Goal: Book appointment/travel/reservation

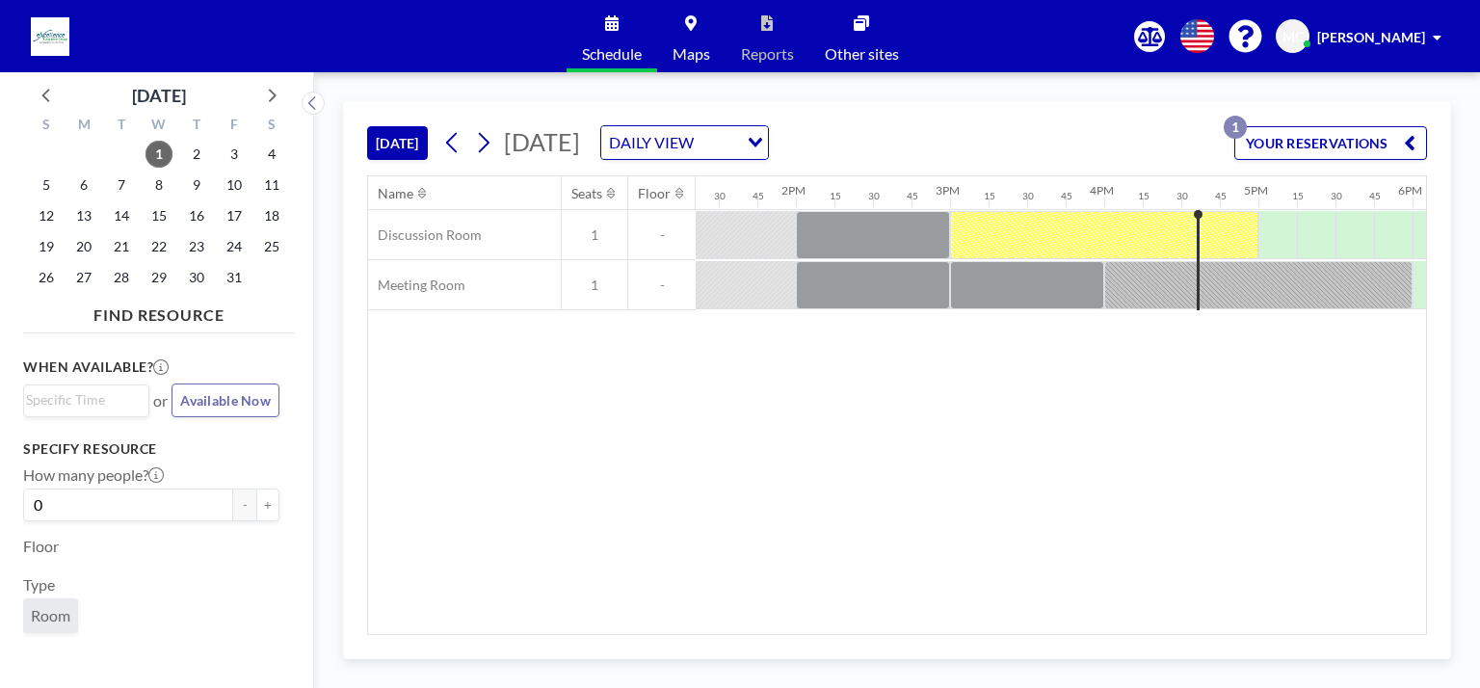
scroll to position [0, 2179]
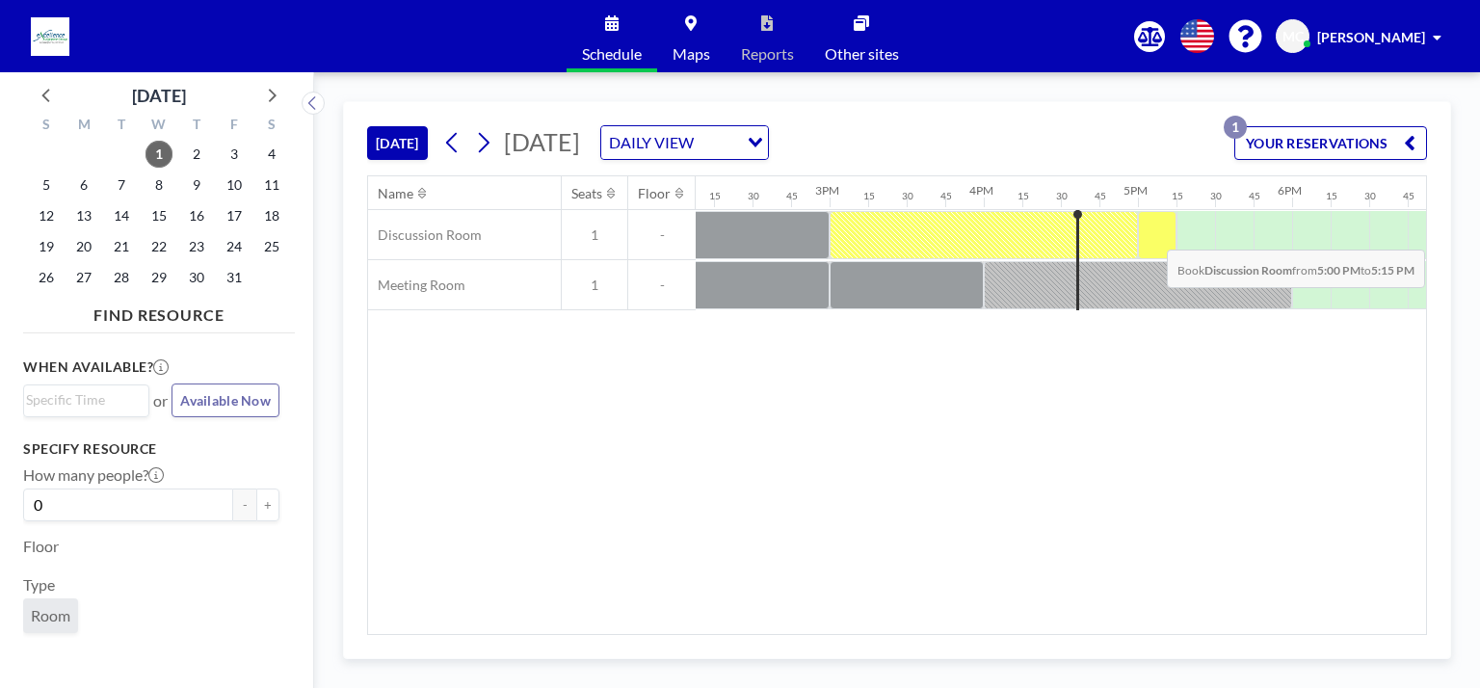
click at [739, 234] on div at bounding box center [1157, 235] width 39 height 48
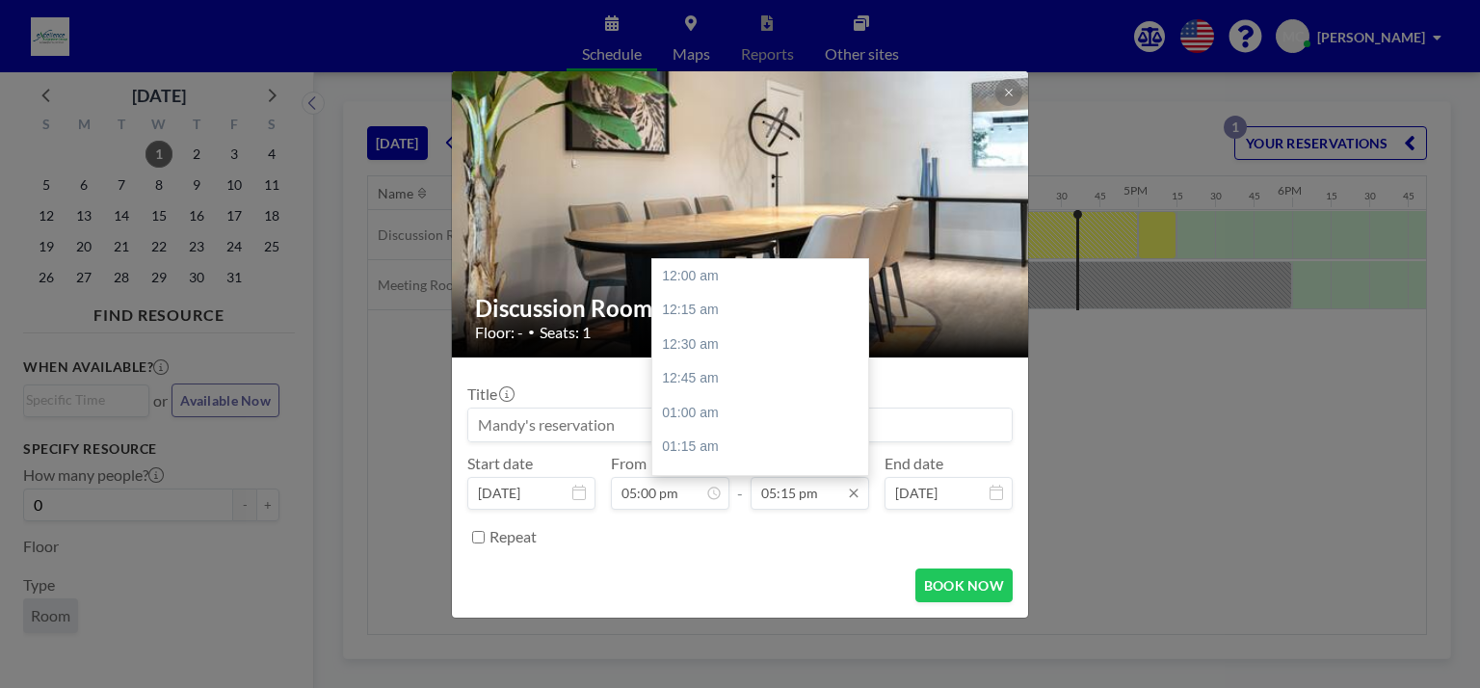
scroll to position [2367, 0]
click at [706, 369] on div "06:00 pm" at bounding box center [765, 378] width 226 height 35
type input "06:00 pm"
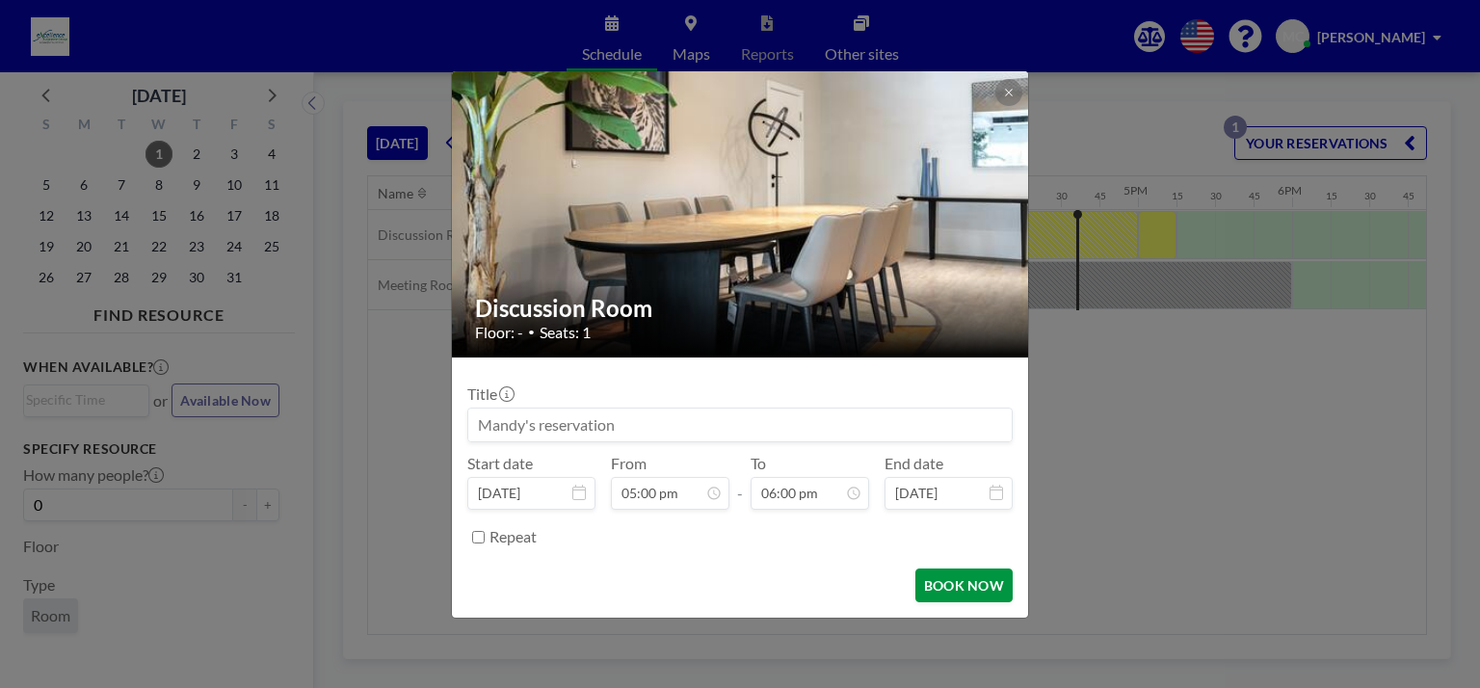
scroll to position [2470, 0]
click at [739, 582] on button "BOOK NOW" at bounding box center [964, 586] width 97 height 34
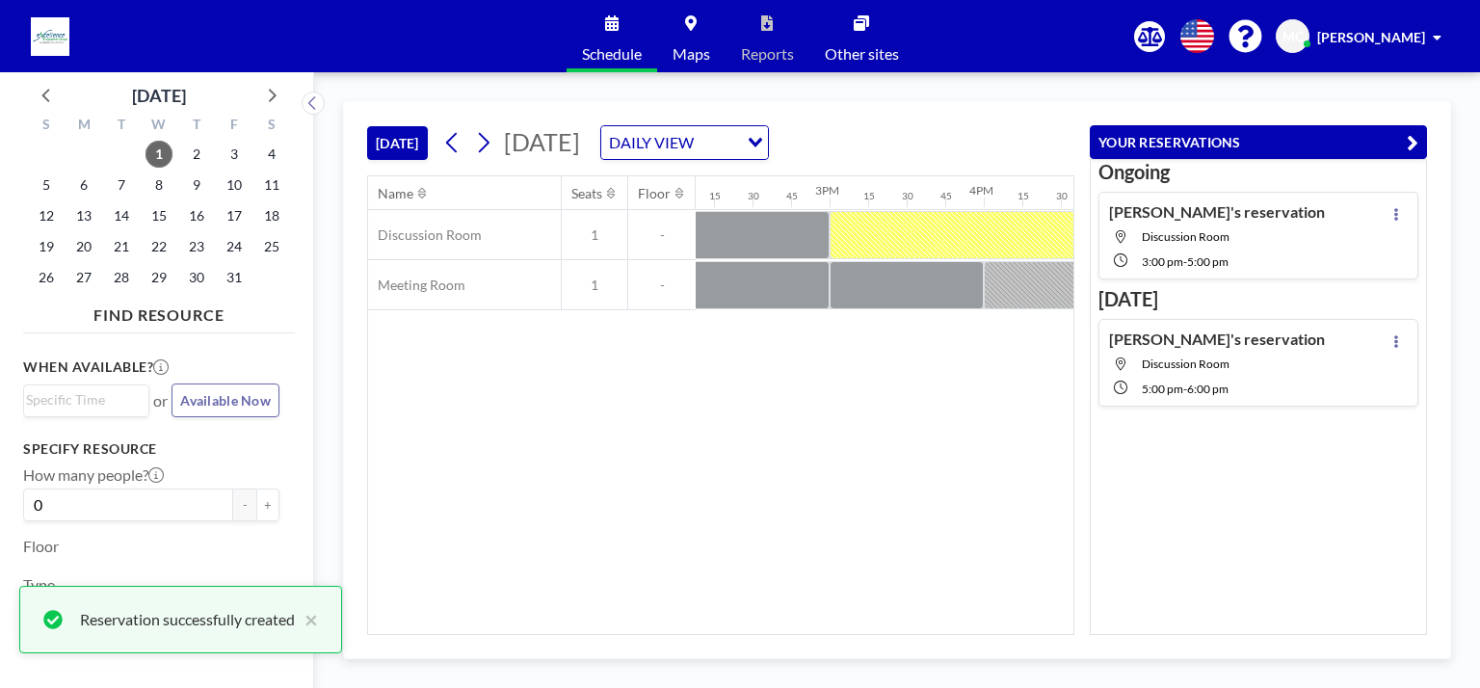
click at [739, 464] on div "Name Seats Floor 12AM 15 30 45 1AM 15 30 45 2AM 15 30 45 3AM 15 30 45 4AM 15 30…" at bounding box center [720, 405] width 705 height 458
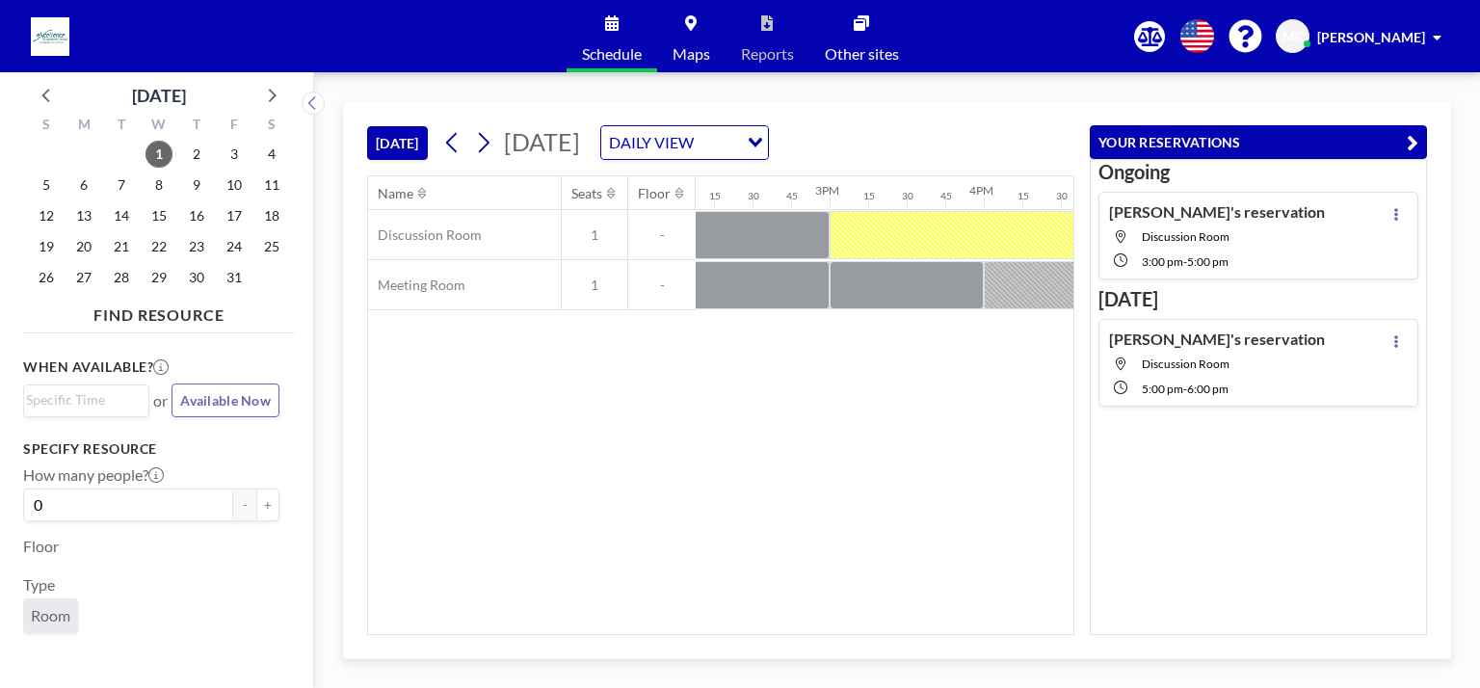
click at [739, 142] on icon "button" at bounding box center [1413, 142] width 12 height 23
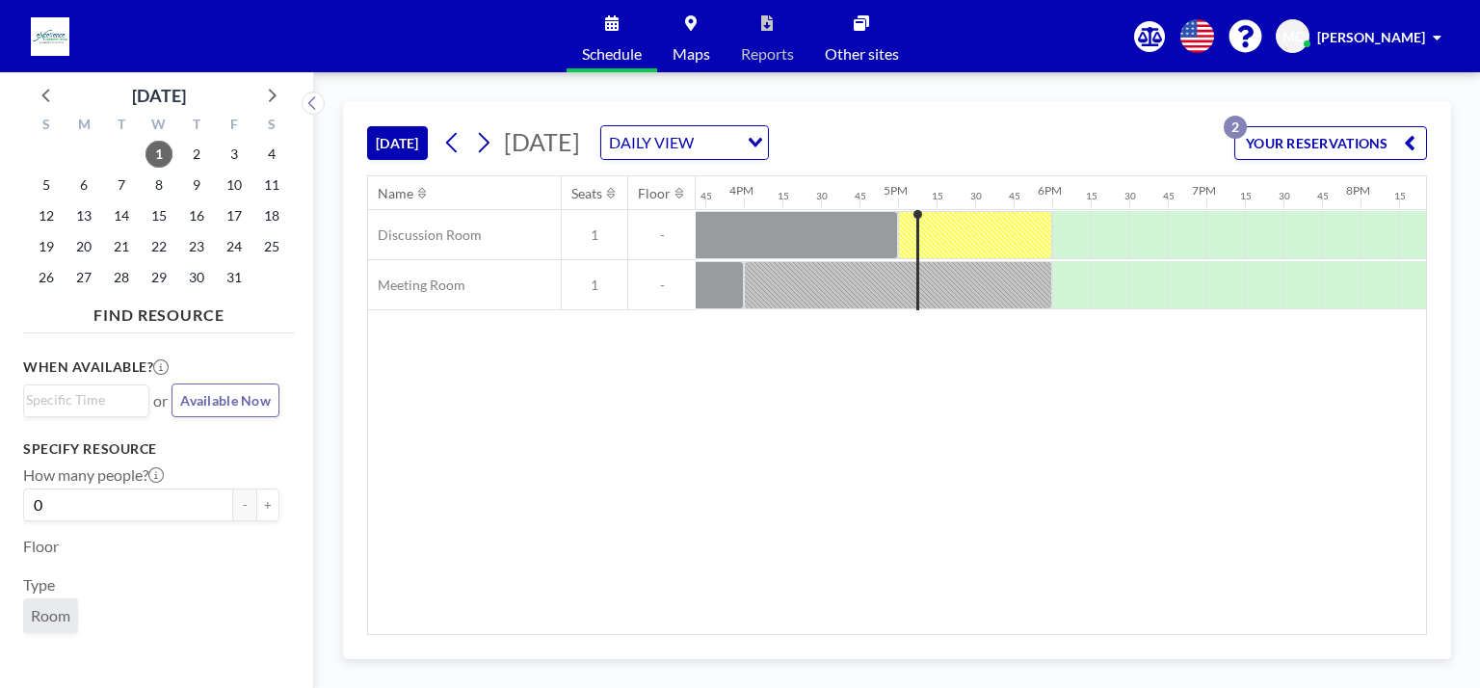
scroll to position [0, 2444]
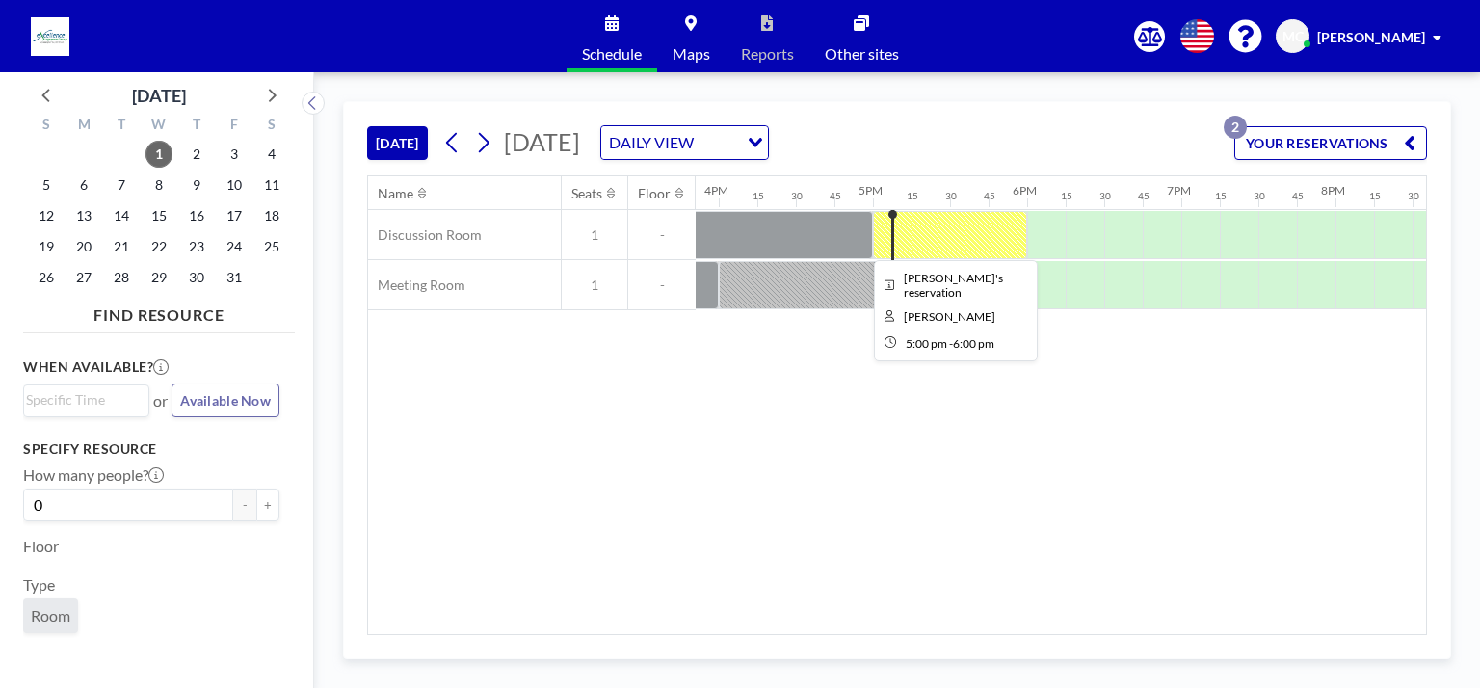
click at [739, 224] on div at bounding box center [950, 235] width 154 height 48
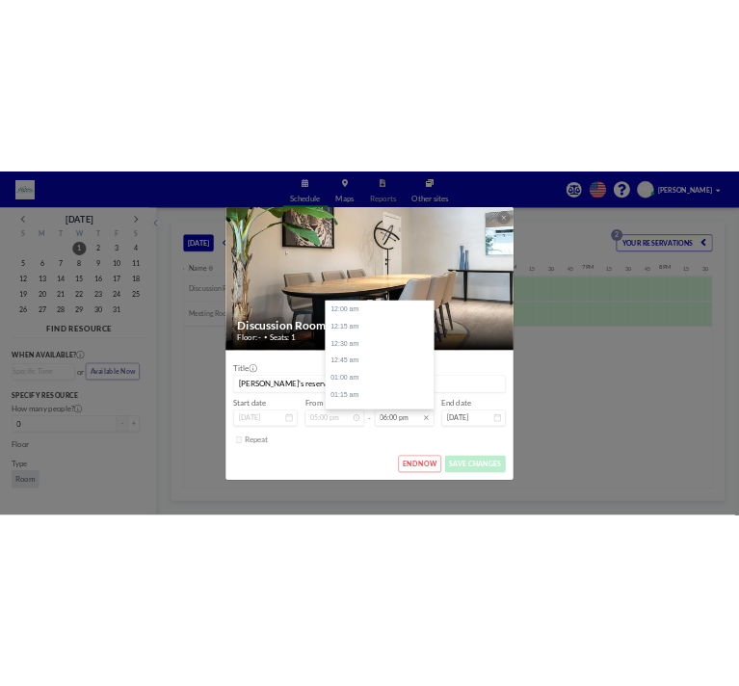
scroll to position [2470, 0]
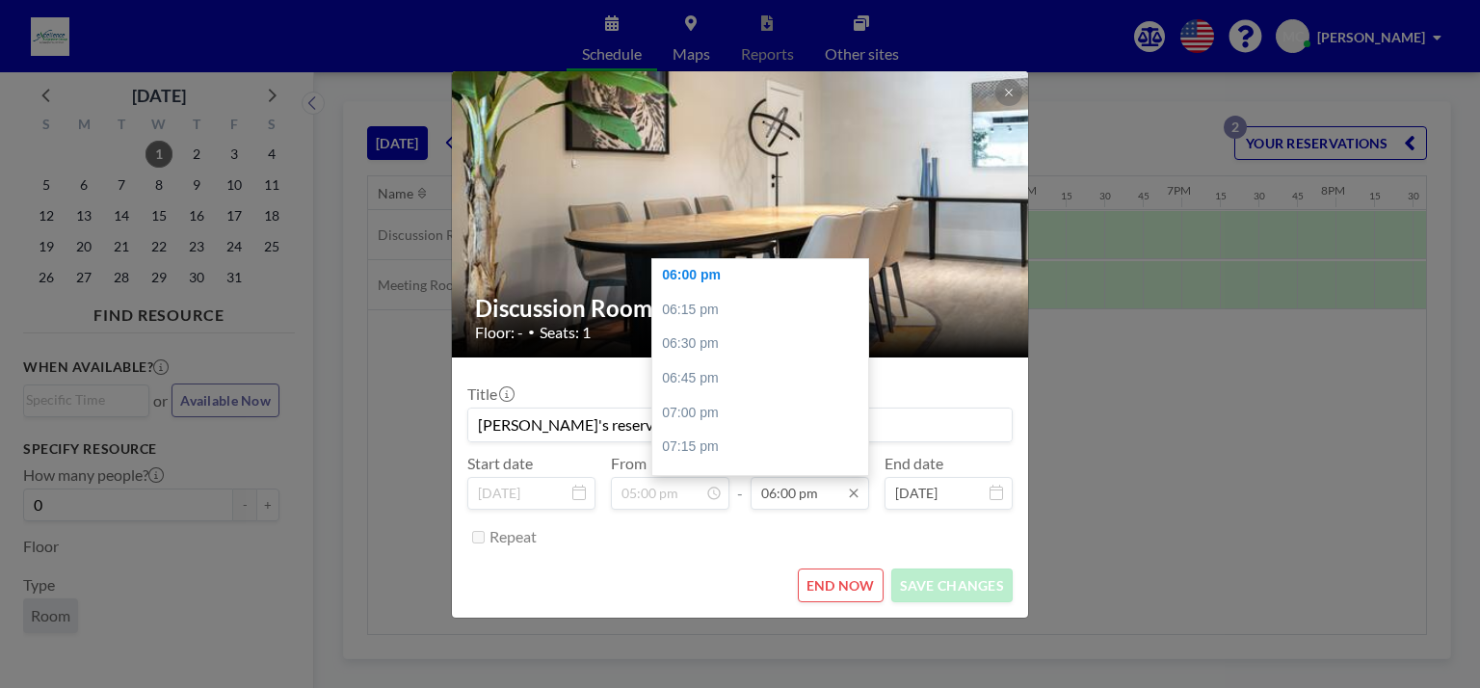
click at [739, 498] on input "06:00 pm" at bounding box center [810, 493] width 119 height 33
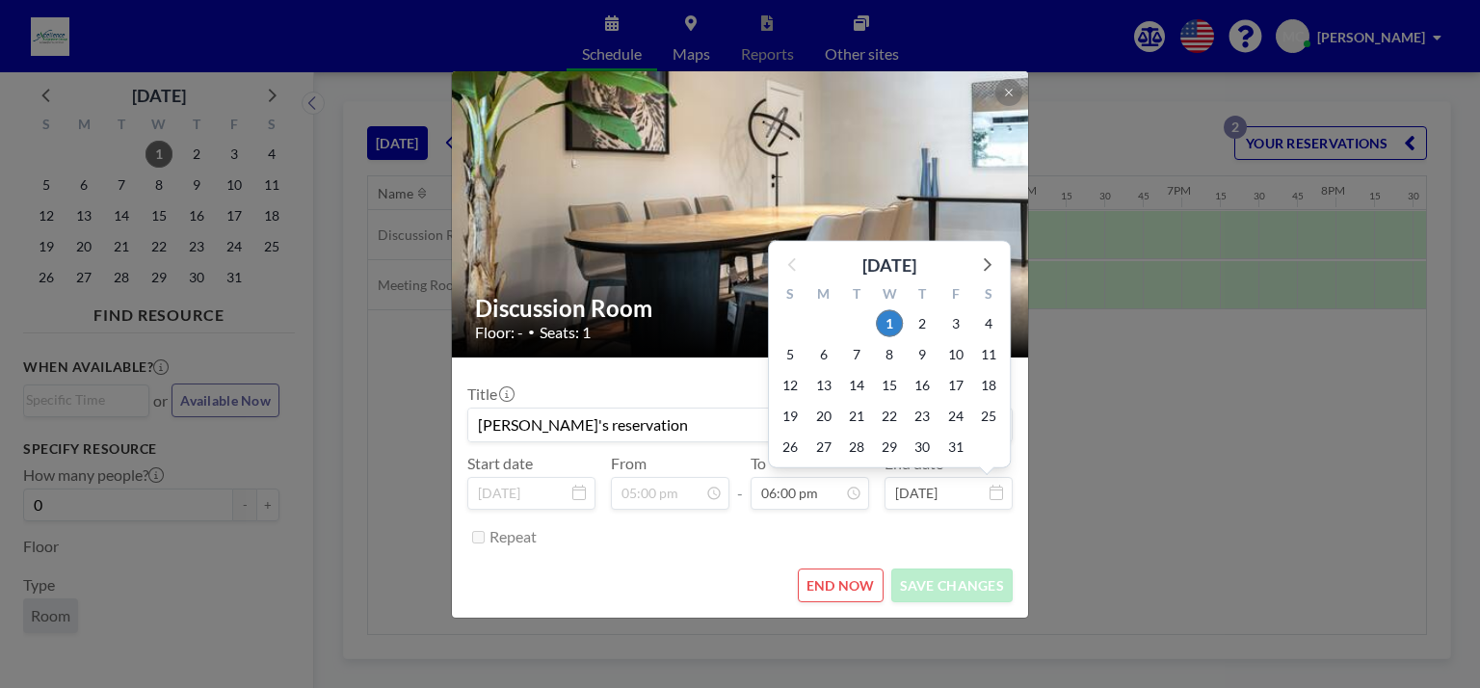
click at [739, 363] on div "Discussion Room Floor: - • Seats: 1 Title [PERSON_NAME]'s reservation Start dat…" at bounding box center [740, 344] width 1480 height 688
